Goal: Task Accomplishment & Management: Use online tool/utility

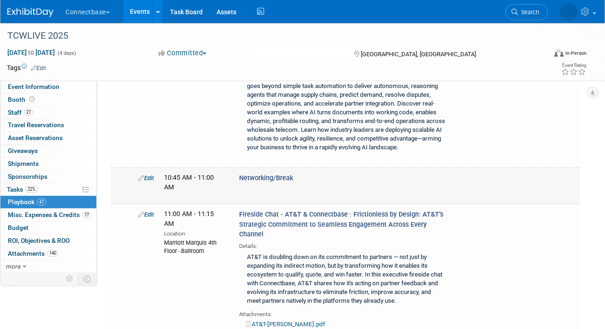
scroll to position [3232, 0]
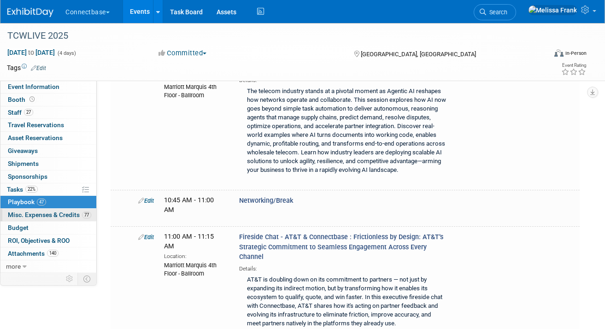
click at [66, 212] on span "Misc. Expenses & Credits 77" at bounding box center [49, 214] width 83 height 7
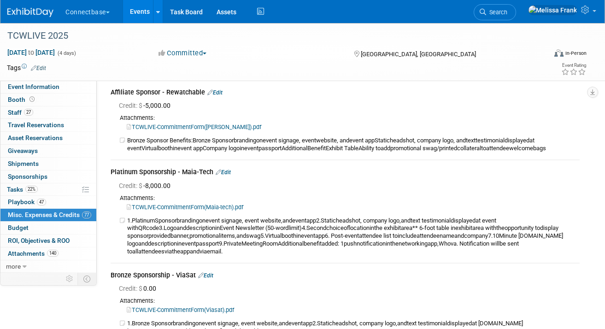
scroll to position [7569, 0]
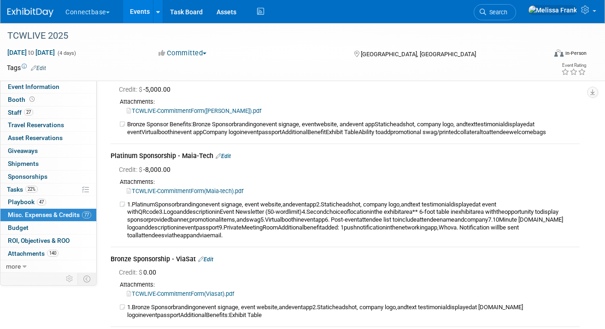
click at [169, 194] on link "TCWLIVE-CommitmentForm(Maia-tech).pdf" at bounding box center [185, 191] width 117 height 7
click at [42, 186] on link "22% Tasks 22%" at bounding box center [48, 189] width 96 height 12
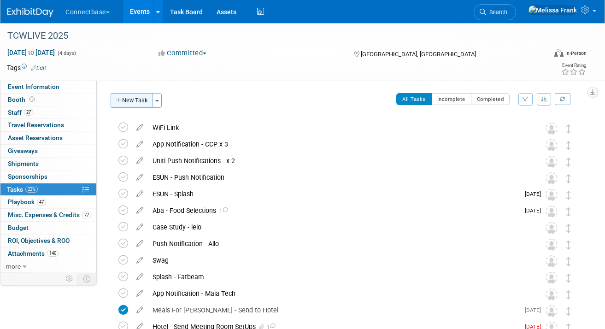
click at [139, 101] on button "New Task" at bounding box center [132, 100] width 42 height 15
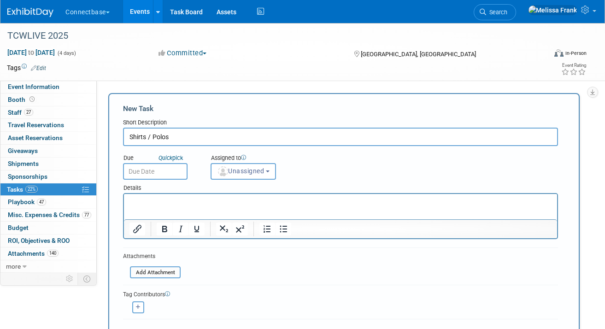
type input "Shirts / Polos"
click at [159, 206] on p "Rich Text Area. Press ALT-0 for help." at bounding box center [340, 202] width 423 height 9
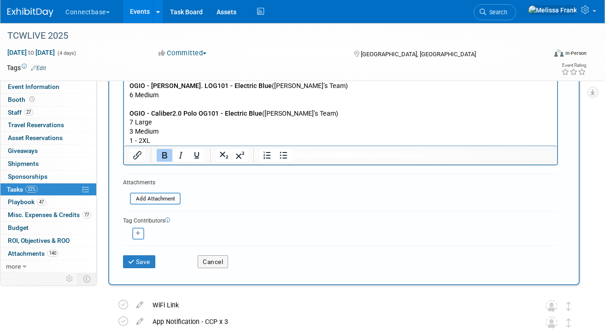
scroll to position [287, 0]
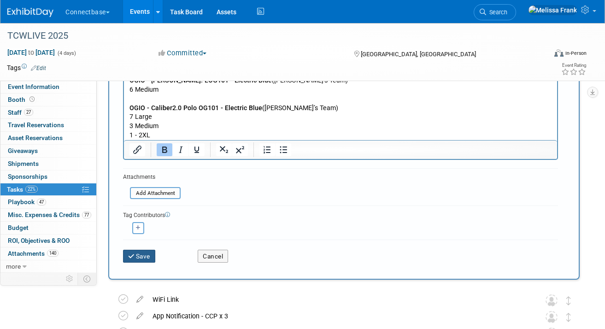
click at [147, 255] on button "Save" at bounding box center [139, 256] width 32 height 13
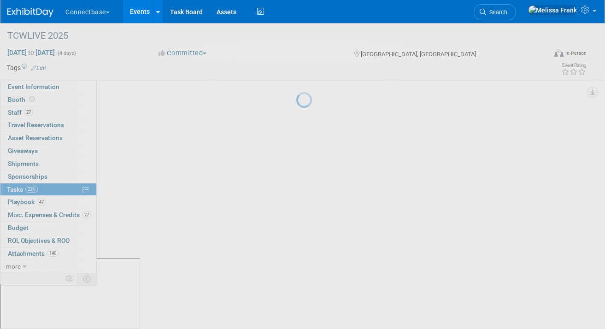
scroll to position [0, 0]
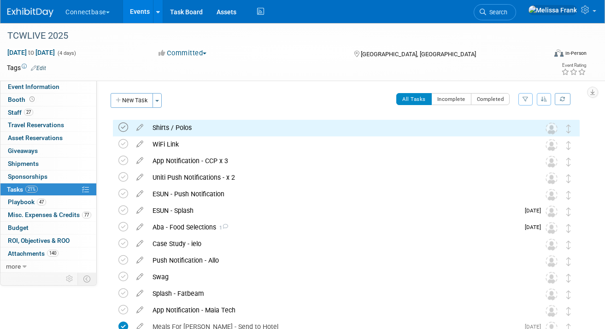
click at [123, 127] on icon at bounding box center [123, 128] width 10 height 10
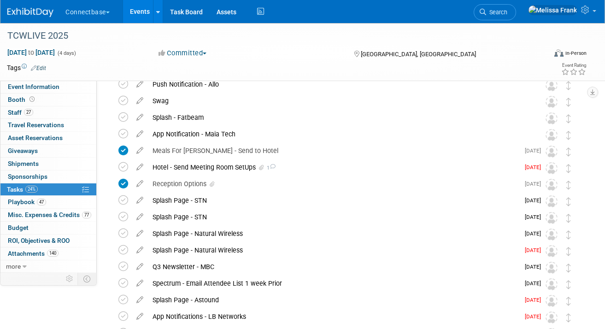
scroll to position [180, 0]
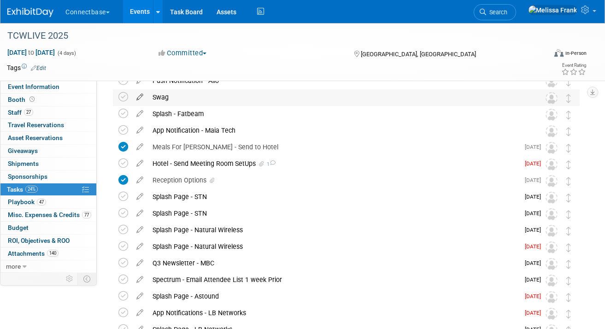
click at [142, 95] on icon at bounding box center [140, 95] width 16 height 12
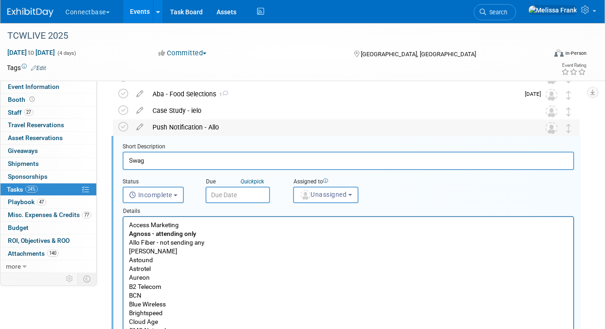
scroll to position [104, 0]
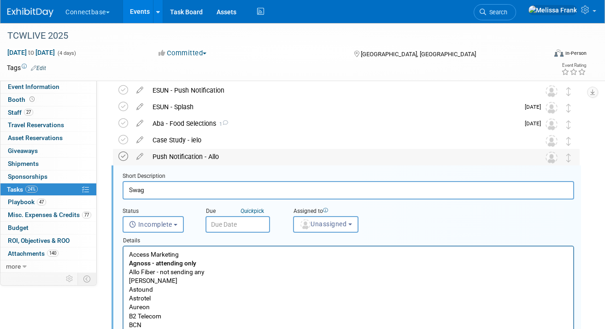
click at [123, 158] on icon at bounding box center [123, 157] width 10 height 10
click at [125, 155] on icon at bounding box center [123, 157] width 10 height 10
click at [140, 158] on icon at bounding box center [140, 155] width 16 height 12
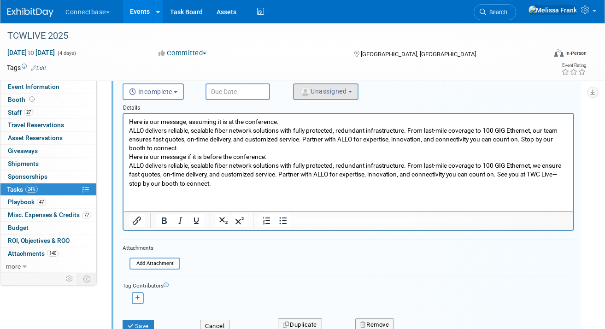
scroll to position [354, 0]
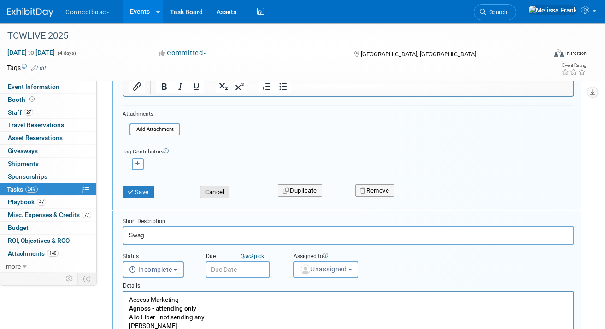
click at [211, 194] on button "Cancel" at bounding box center [214, 192] width 29 height 13
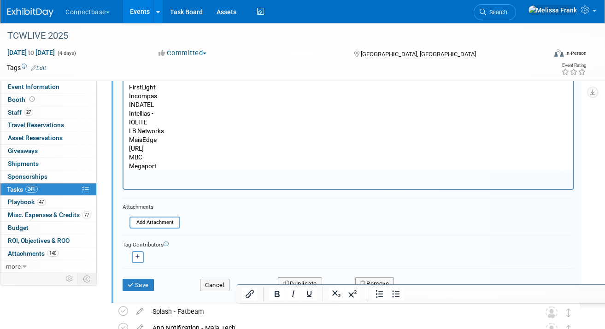
scroll to position [575, 0]
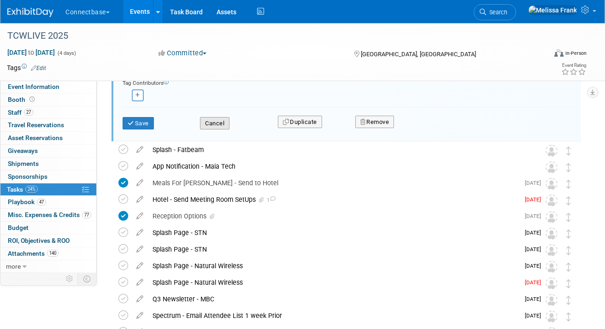
click at [216, 122] on button "Cancel" at bounding box center [214, 123] width 29 height 13
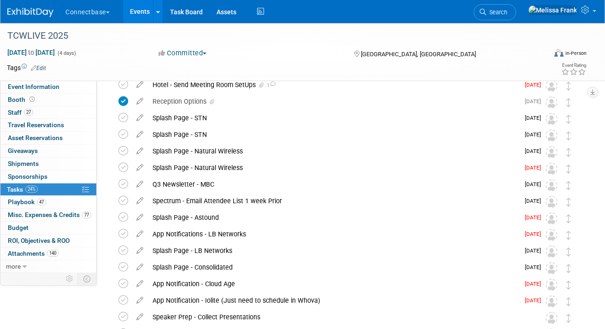
scroll to position [0, 0]
